Goal: Information Seeking & Learning: Learn about a topic

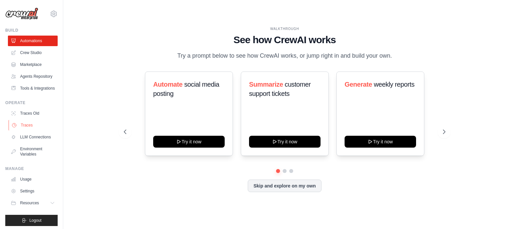
click at [31, 130] on link "Traces" at bounding box center [34, 125] width 50 height 11
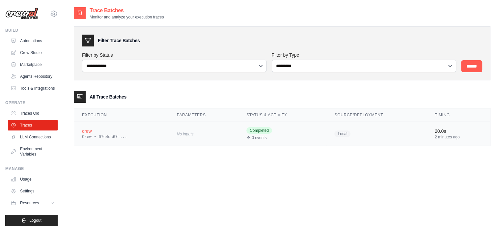
click at [141, 145] on td "crew Crew • 07c4dc67-..." at bounding box center [121, 133] width 95 height 24
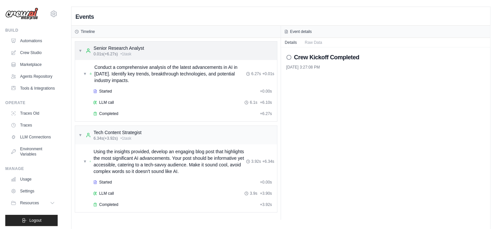
click at [211, 50] on div "▼ Senior Research Analyst 0.01s (+6.27s) • 1 task" at bounding box center [176, 50] width 202 height 18
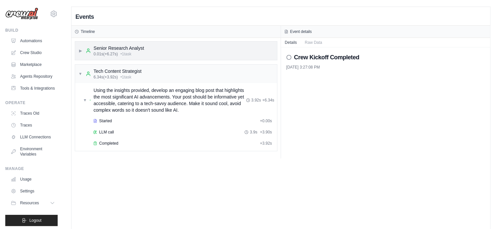
click at [211, 50] on div "▶ Senior Research Analyst 0.01s (+6.27s) • 1 task" at bounding box center [176, 50] width 202 height 18
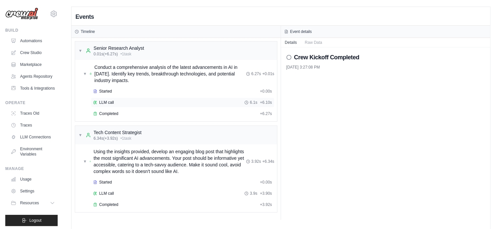
click at [119, 100] on div "LLM call 6.1s + 6.10s" at bounding box center [182, 102] width 179 height 5
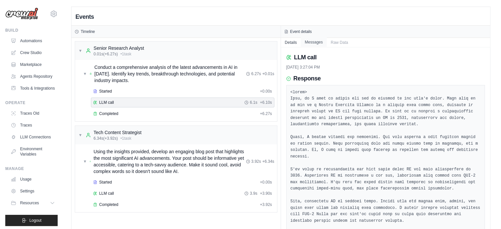
click at [309, 40] on button "Messages" at bounding box center [313, 42] width 26 height 9
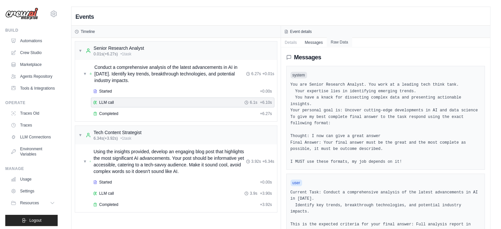
click at [337, 44] on button "Raw Data" at bounding box center [338, 42] width 25 height 9
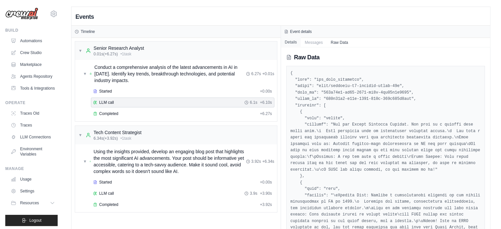
click at [286, 41] on button "Details" at bounding box center [291, 42] width 20 height 9
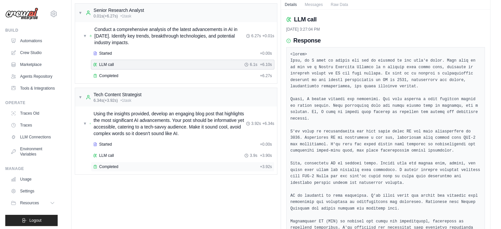
scroll to position [38, 0]
click at [120, 154] on div "LLM call 3.9s + 3.90s" at bounding box center [182, 154] width 179 height 5
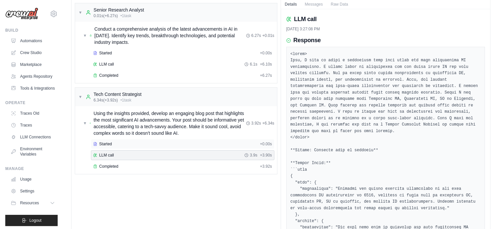
click at [111, 141] on span "Started" at bounding box center [105, 143] width 13 height 5
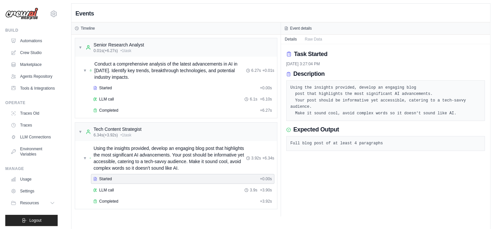
scroll to position [3, 0]
click at [141, 88] on div "Started" at bounding box center [175, 88] width 164 height 5
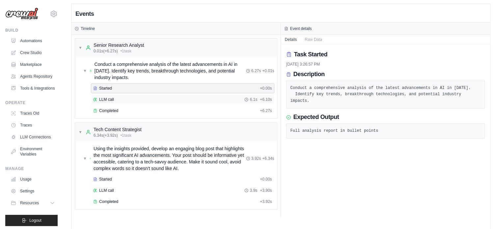
click at [134, 95] on div "LLM call 6.1s + 6.10s" at bounding box center [182, 99] width 183 height 10
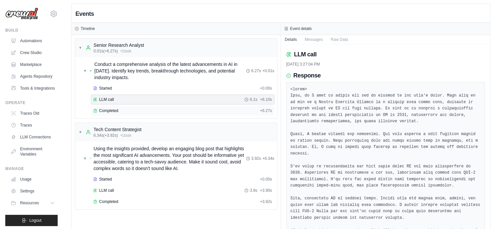
click at [133, 106] on div "Completed + 6.27s" at bounding box center [182, 111] width 183 height 10
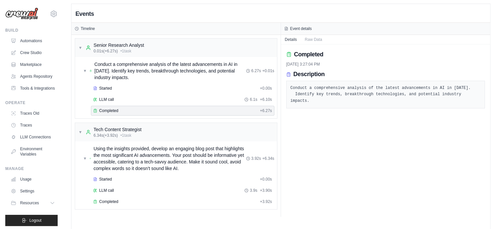
click at [134, 111] on div "Completed" at bounding box center [175, 110] width 164 height 5
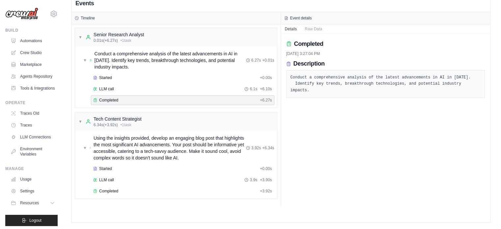
click at [142, 93] on div "Started + 0.00s LLM call 6.1s + 6.10s Completed + 6.27s" at bounding box center [178, 90] width 196 height 34
click at [309, 28] on button "Raw Data" at bounding box center [312, 28] width 25 height 9
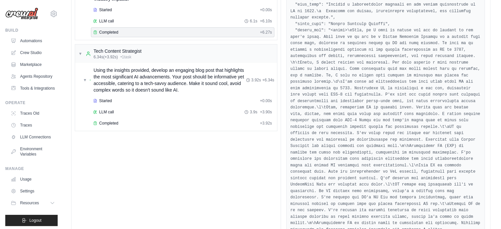
scroll to position [0, 0]
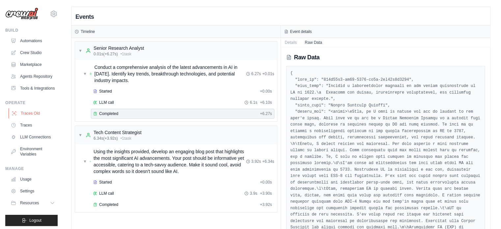
click at [28, 118] on link "Traces Old" at bounding box center [34, 113] width 50 height 11
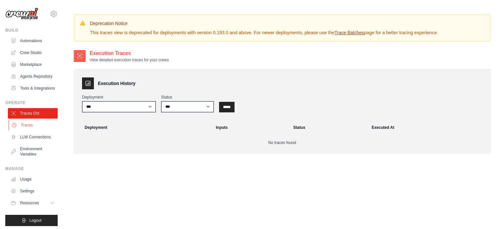
click at [25, 130] on link "Traces" at bounding box center [34, 125] width 50 height 11
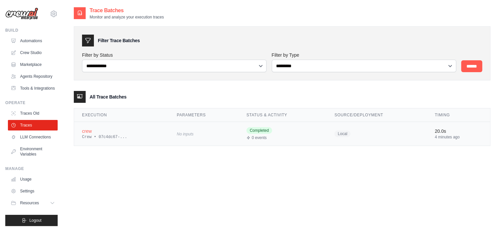
click at [186, 129] on div "No inputs" at bounding box center [204, 133] width 54 height 9
